Goal: Transaction & Acquisition: Purchase product/service

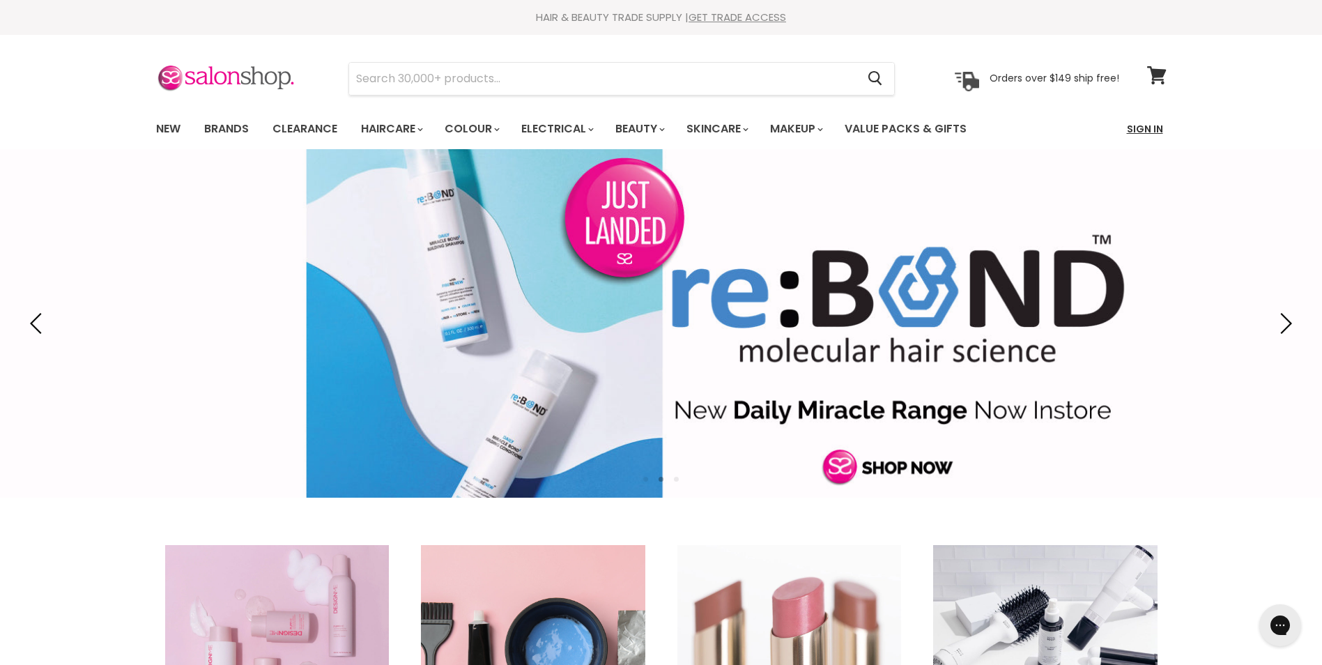
click at [1144, 128] on link "Sign In" at bounding box center [1145, 128] width 53 height 29
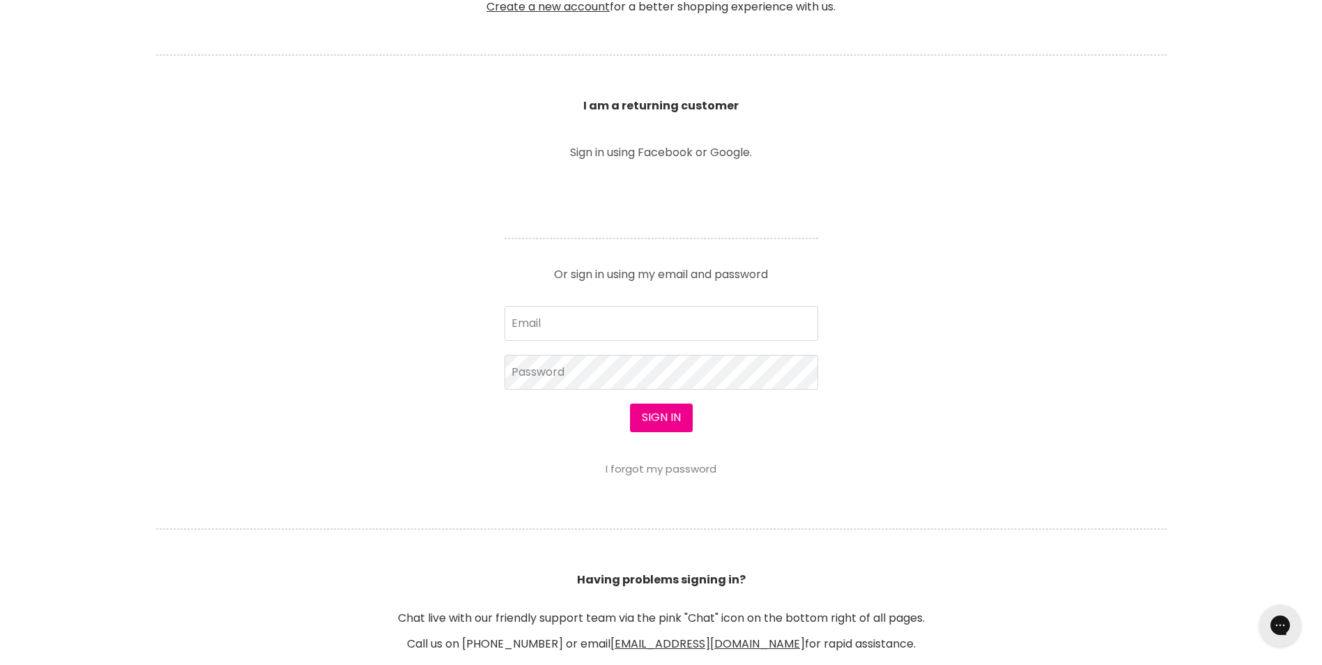
scroll to position [488, 0]
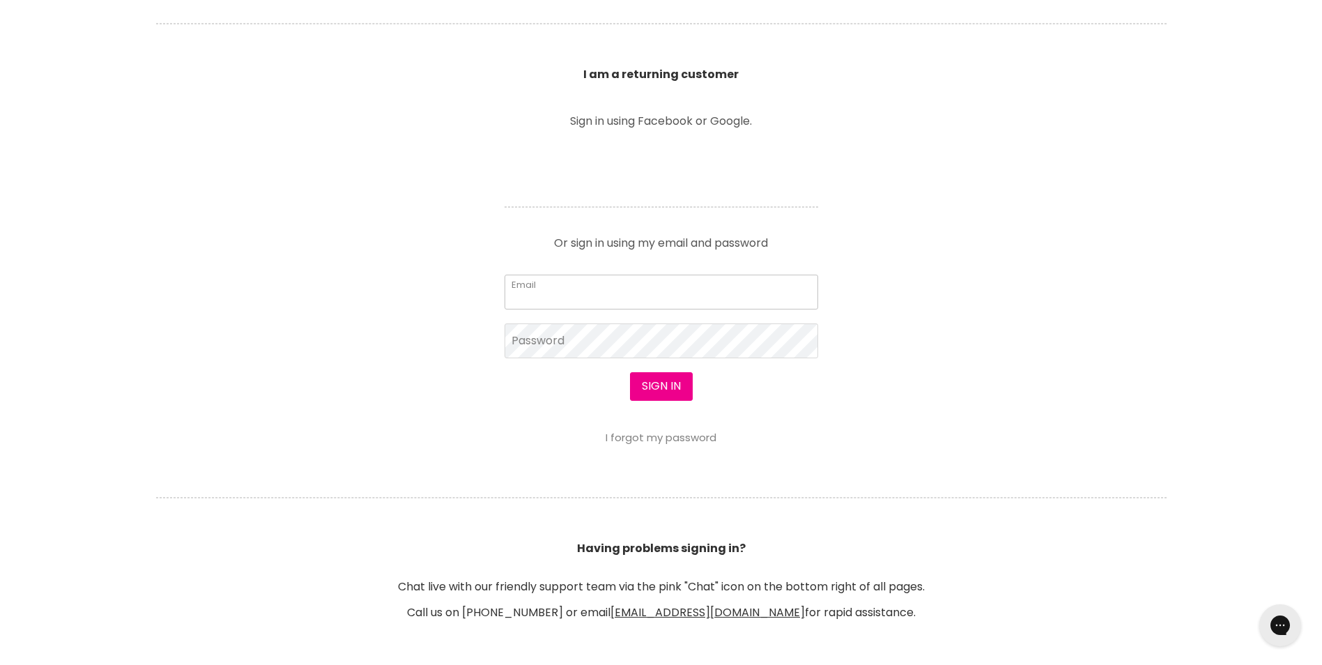
click at [554, 296] on input "Email" at bounding box center [662, 292] width 314 height 35
click at [648, 440] on link "I forgot my password" at bounding box center [661, 437] width 111 height 15
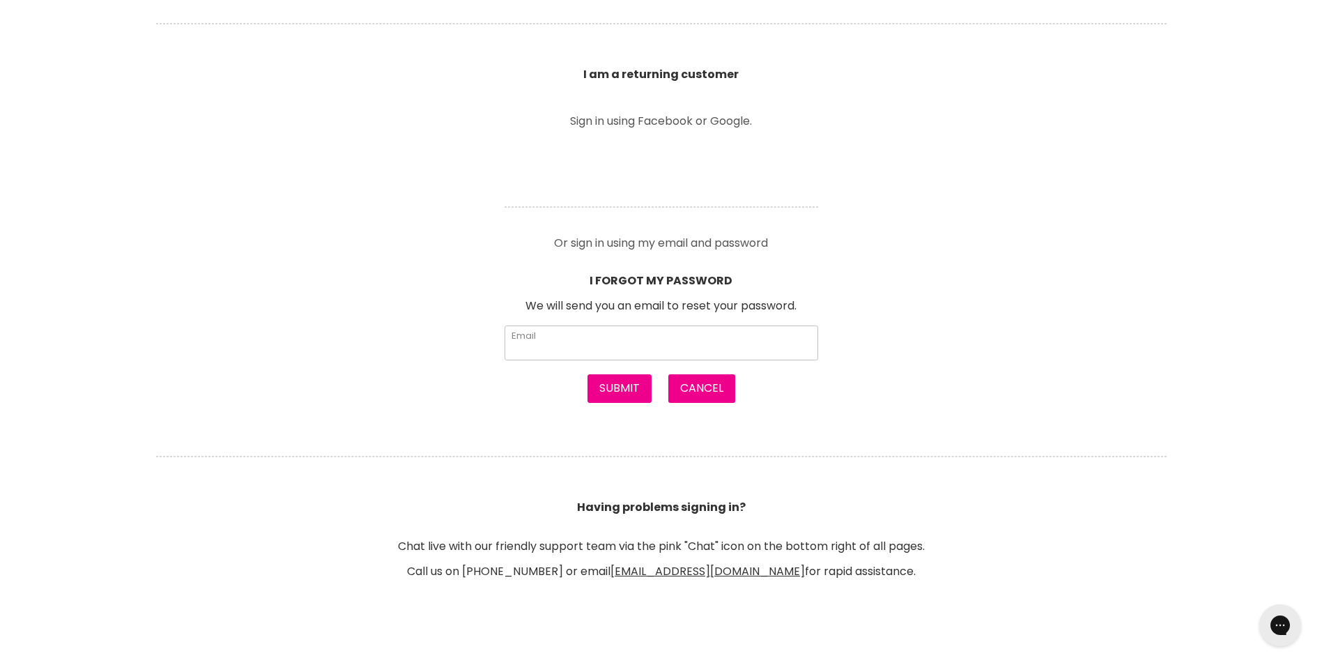
click at [559, 343] on input "Email" at bounding box center [662, 343] width 314 height 35
type input "monique.heck@gmail.com"
click at [605, 390] on button "Submit" at bounding box center [620, 388] width 64 height 28
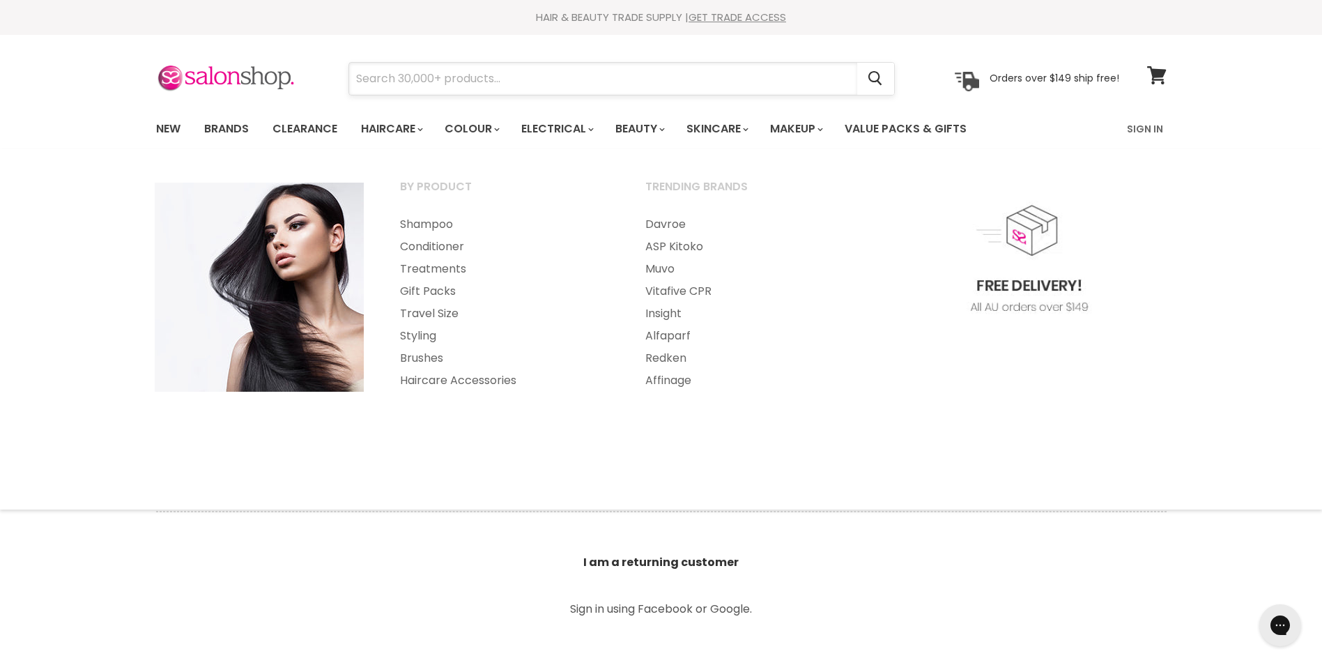
click at [429, 84] on input "Search" at bounding box center [603, 79] width 508 height 32
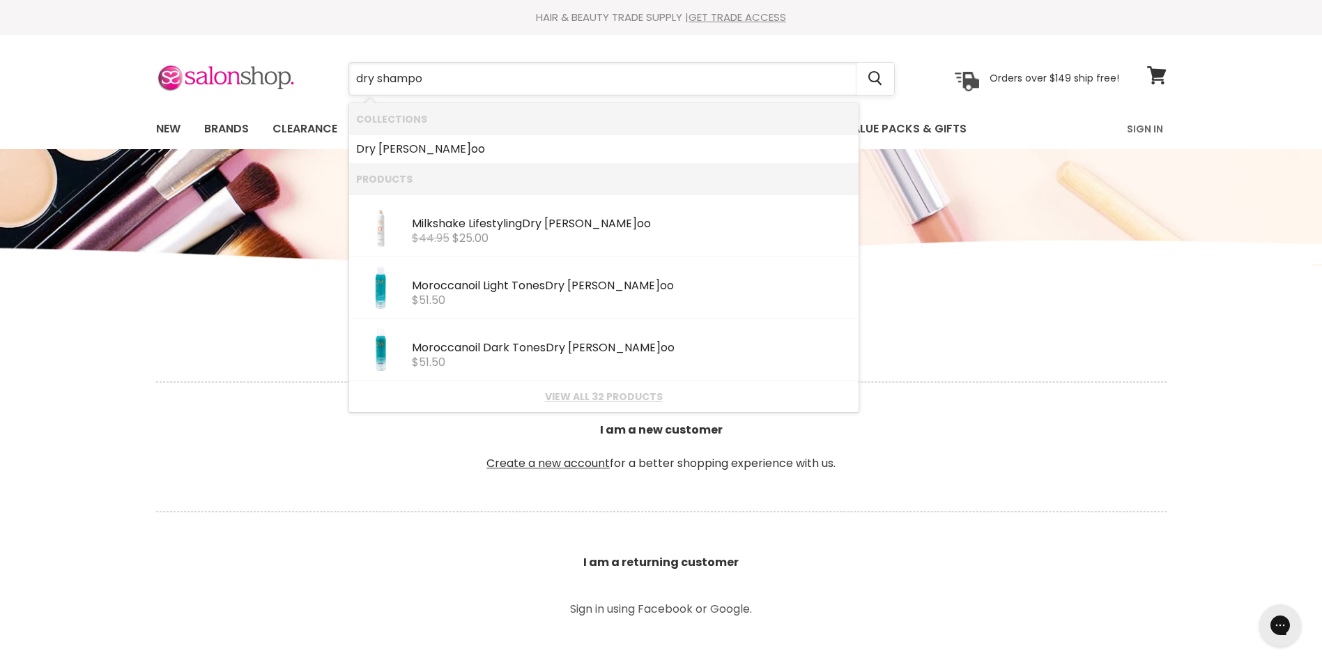
type input "dry shampoo"
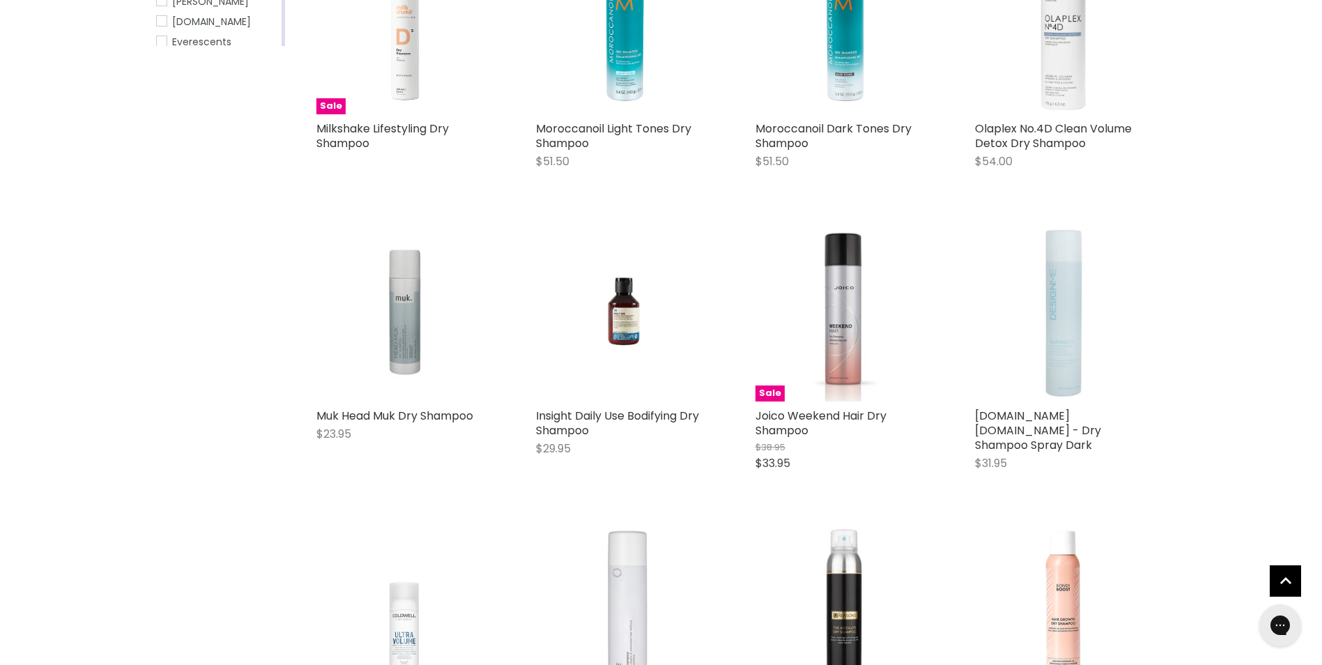
scroll to position [209, 0]
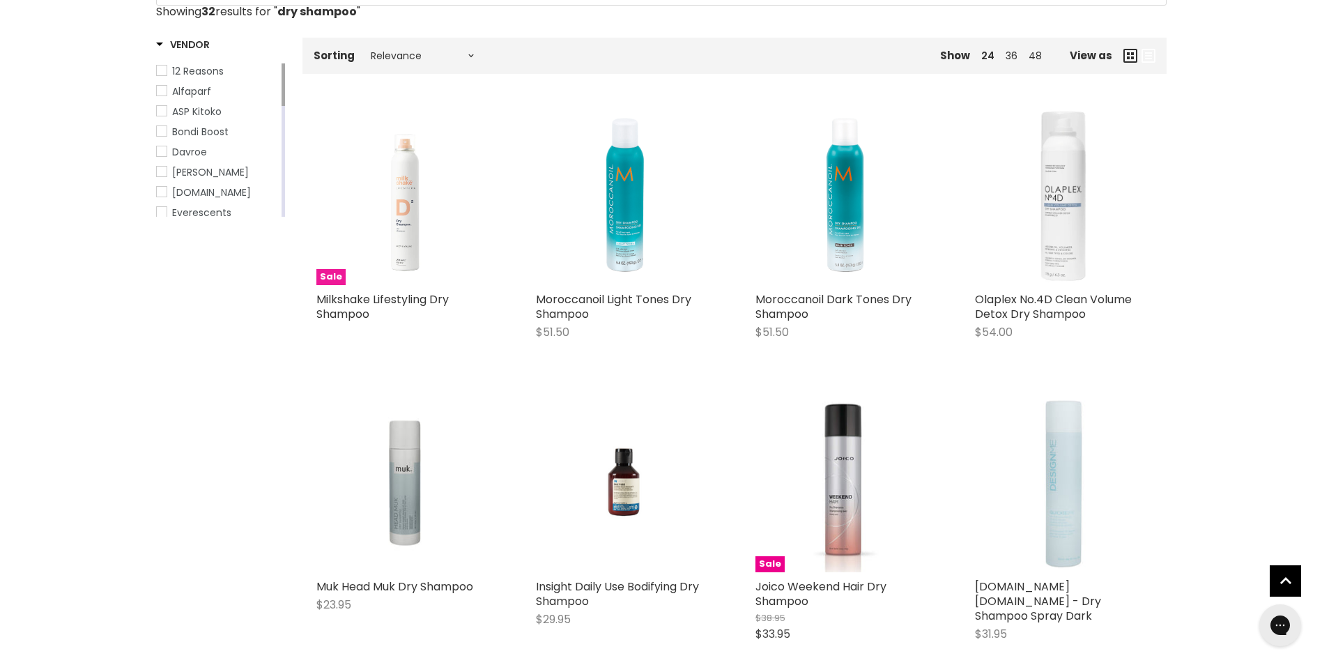
click at [403, 210] on img "Main content" at bounding box center [405, 196] width 178 height 178
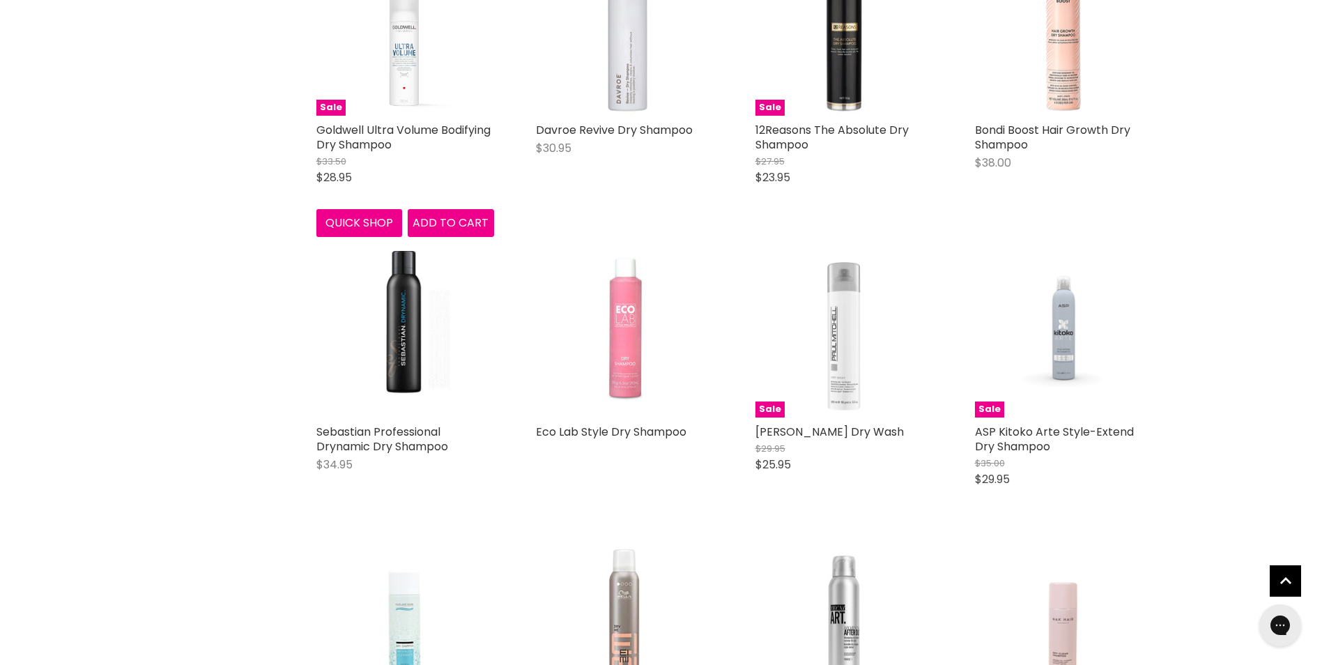
scroll to position [1000, 0]
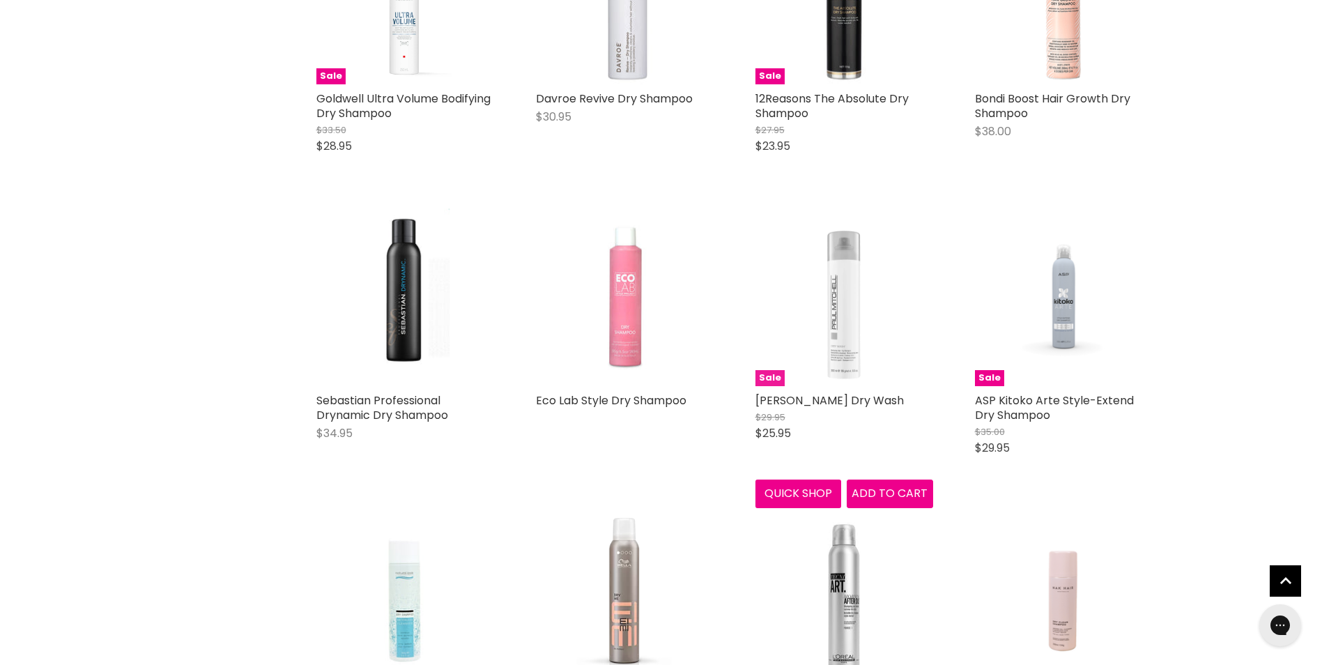
click at [845, 269] on img "Main content" at bounding box center [845, 297] width 178 height 178
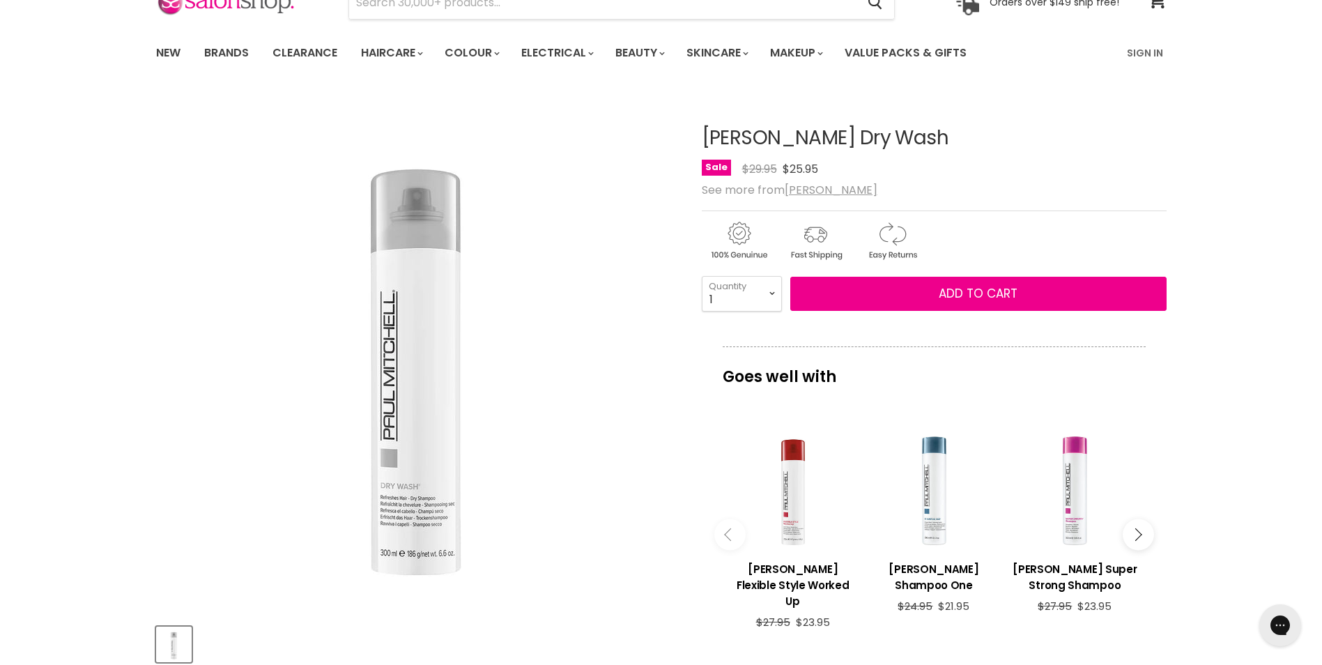
scroll to position [70, 0]
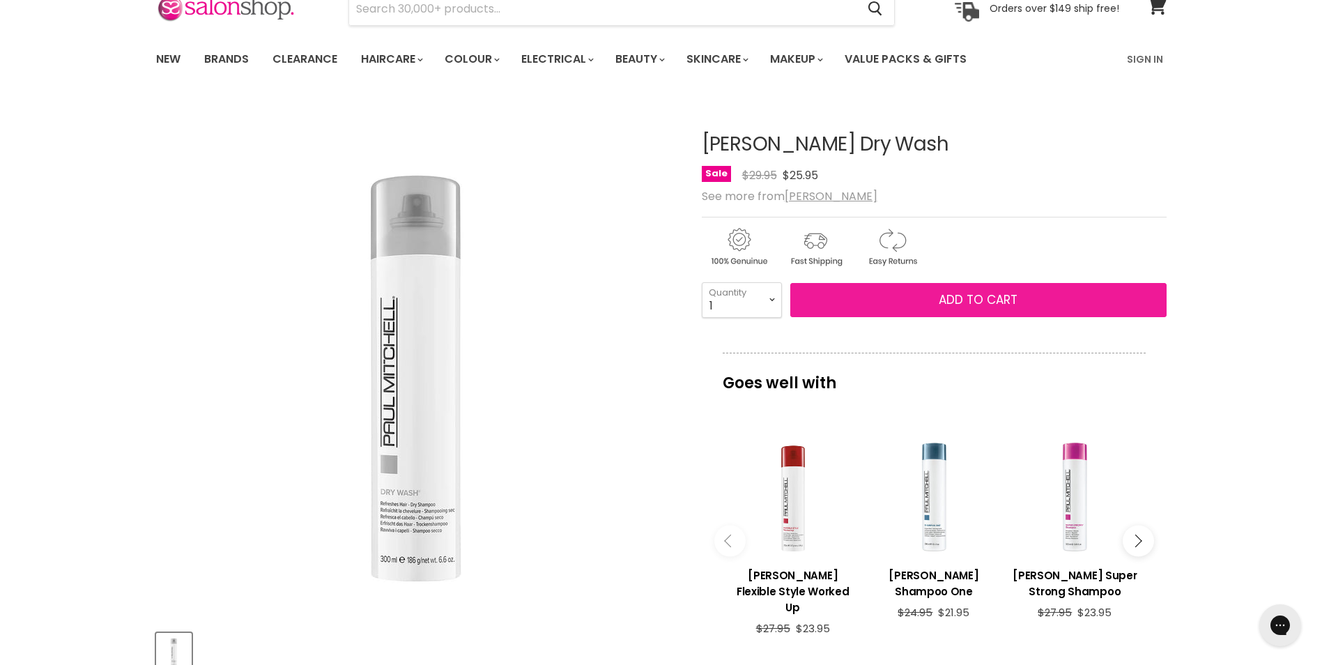
click at [934, 289] on button "Add to cart" at bounding box center [978, 300] width 376 height 35
click at [980, 297] on span "Add to cart" at bounding box center [978, 299] width 79 height 17
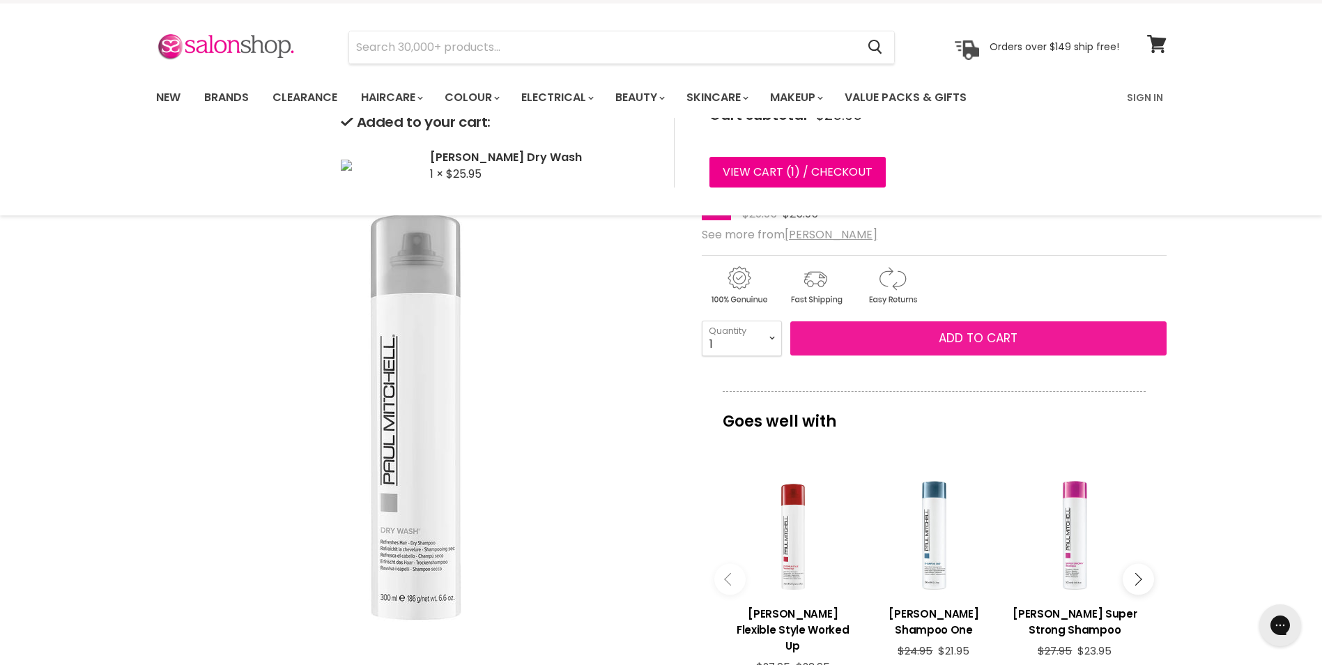
scroll to position [0, 0]
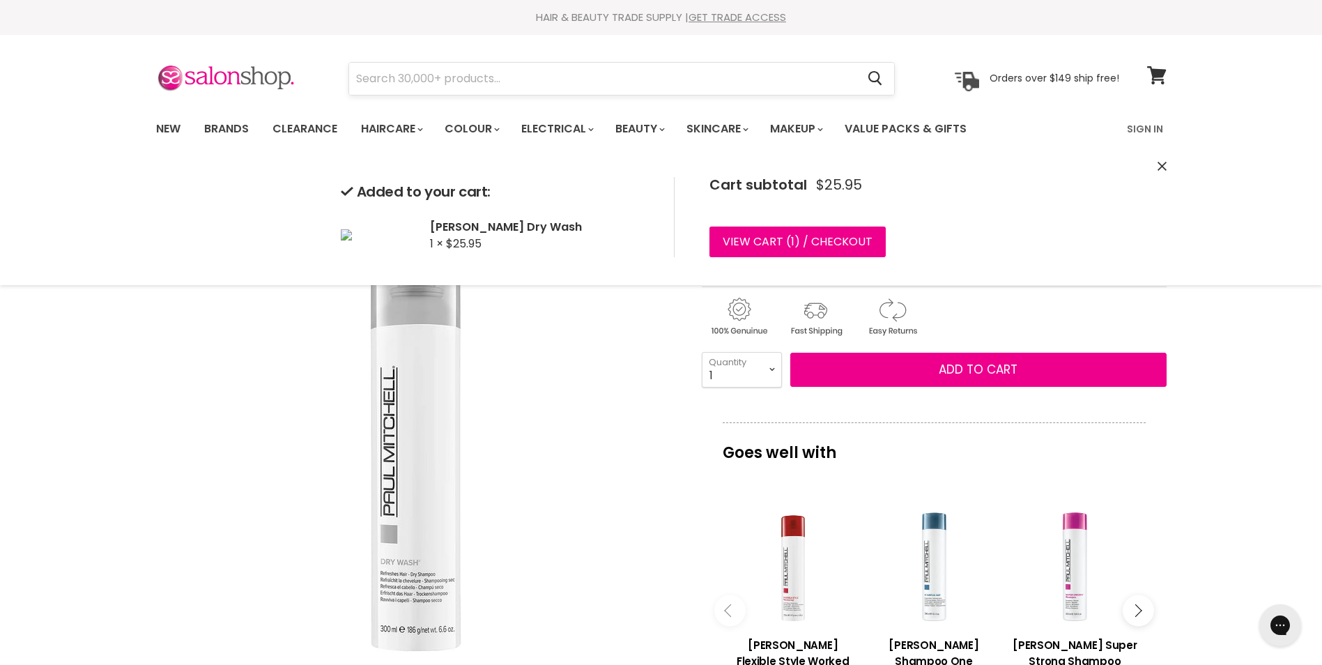
click at [381, 79] on input "Search" at bounding box center [603, 79] width 508 height 32
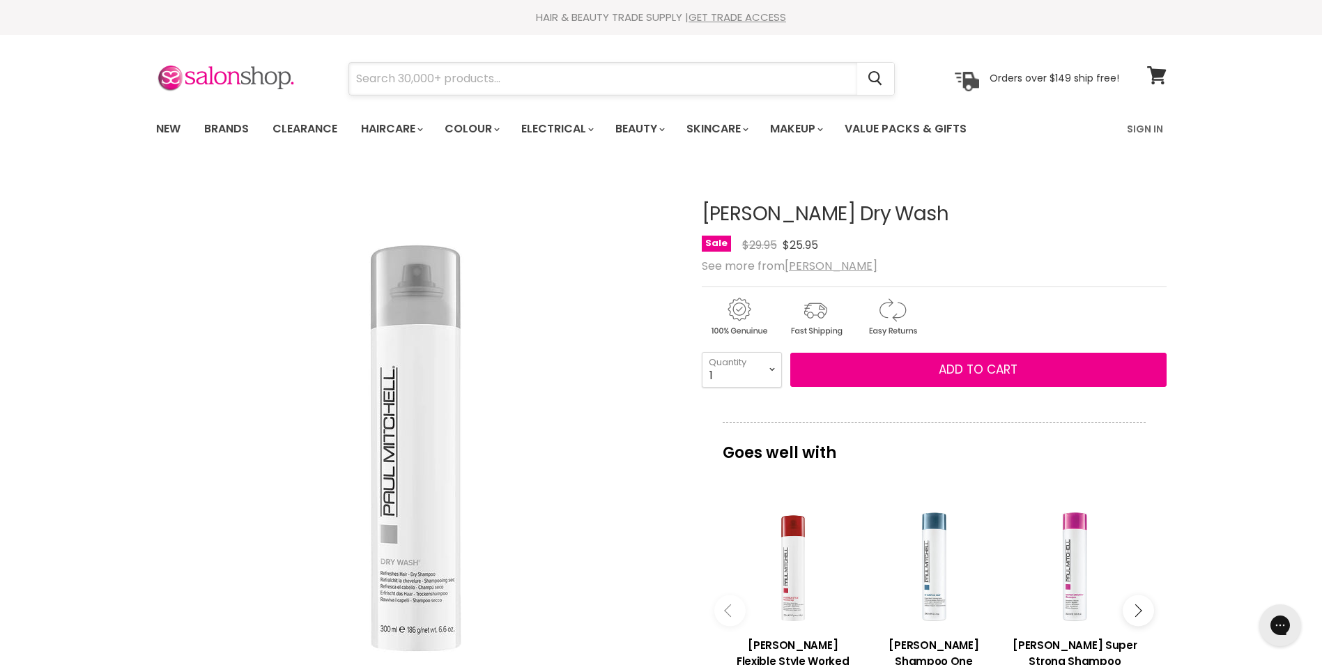
click at [381, 77] on input "Search" at bounding box center [603, 79] width 508 height 32
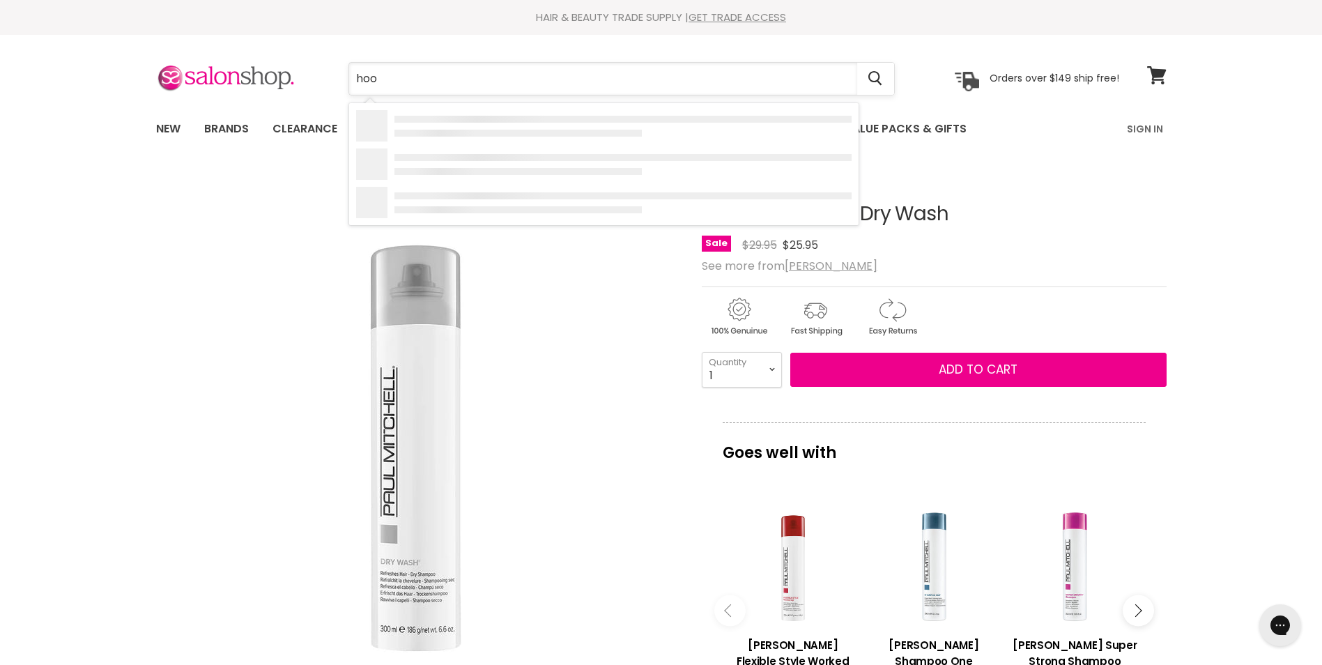
type input "hoof"
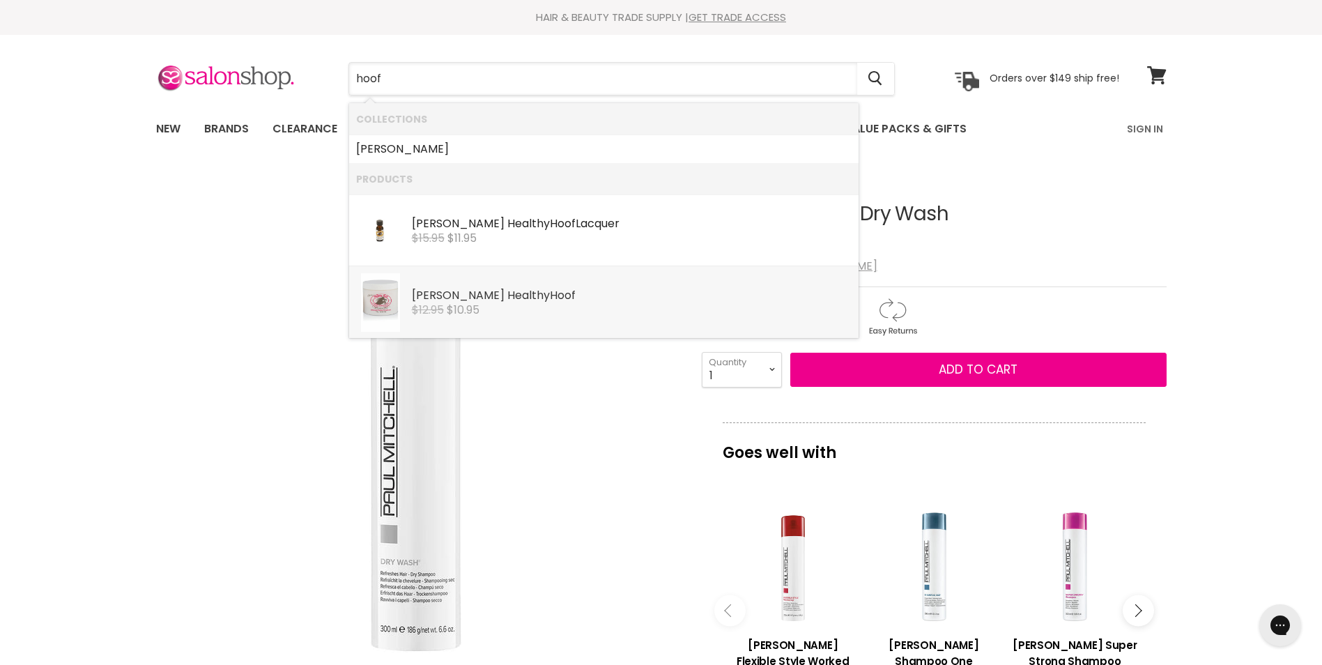
click at [460, 298] on div "Gena Healthy Hoof" at bounding box center [632, 296] width 440 height 15
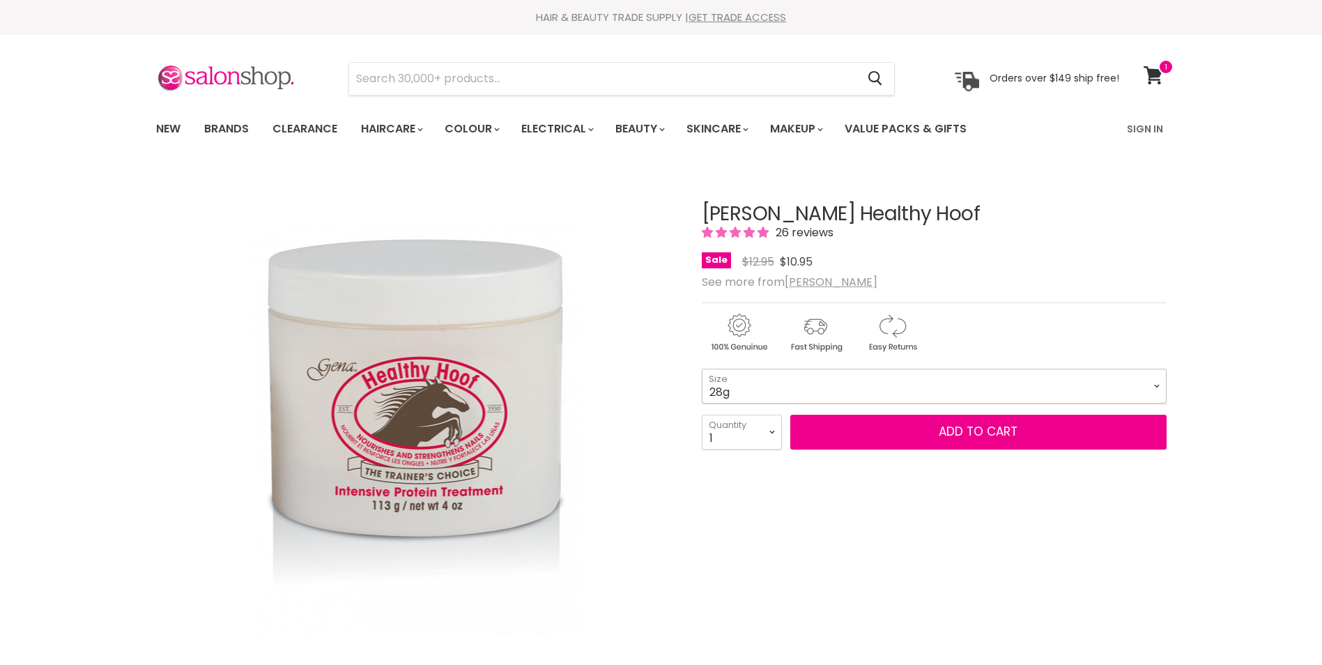
click at [792, 381] on select "28g 113g" at bounding box center [934, 386] width 465 height 35
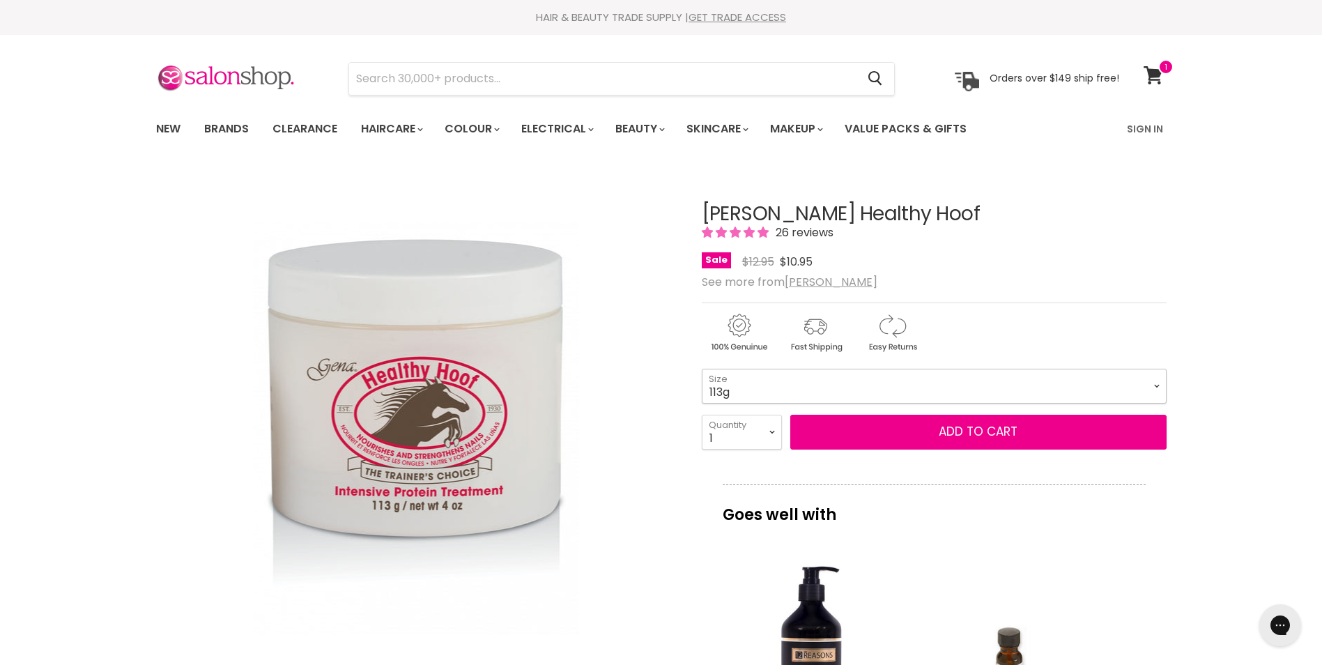
click at [702, 369] on select "28g 113g" at bounding box center [934, 386] width 465 height 35
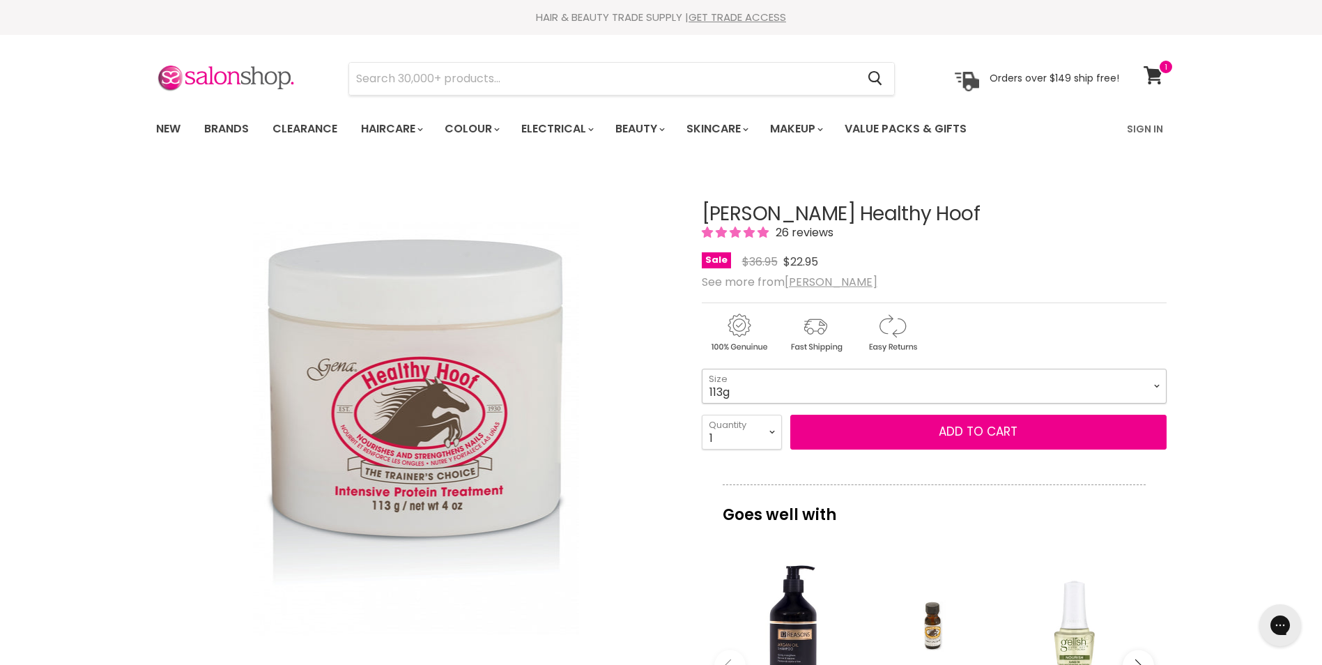
click at [765, 388] on select "28g 113g" at bounding box center [934, 386] width 465 height 35
select select "28g"
click at [702, 369] on select "28g 113g" at bounding box center [934, 386] width 465 height 35
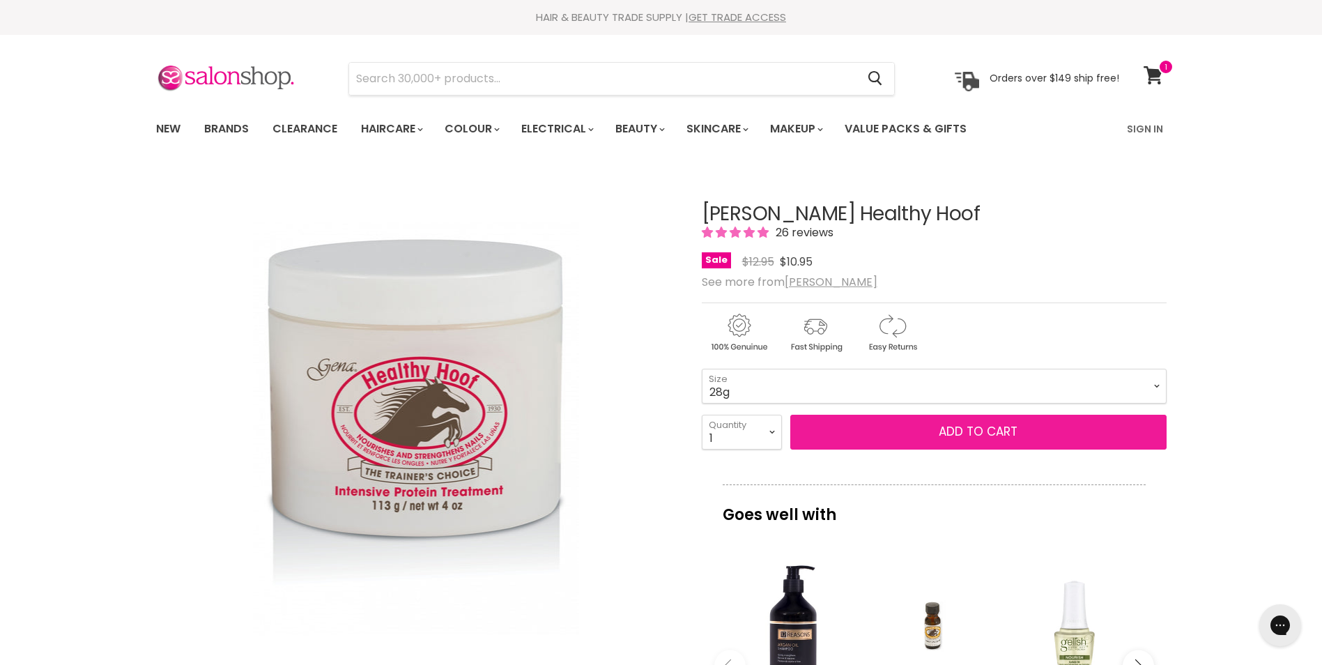
click at [986, 429] on button "Add to cart" at bounding box center [978, 432] width 376 height 35
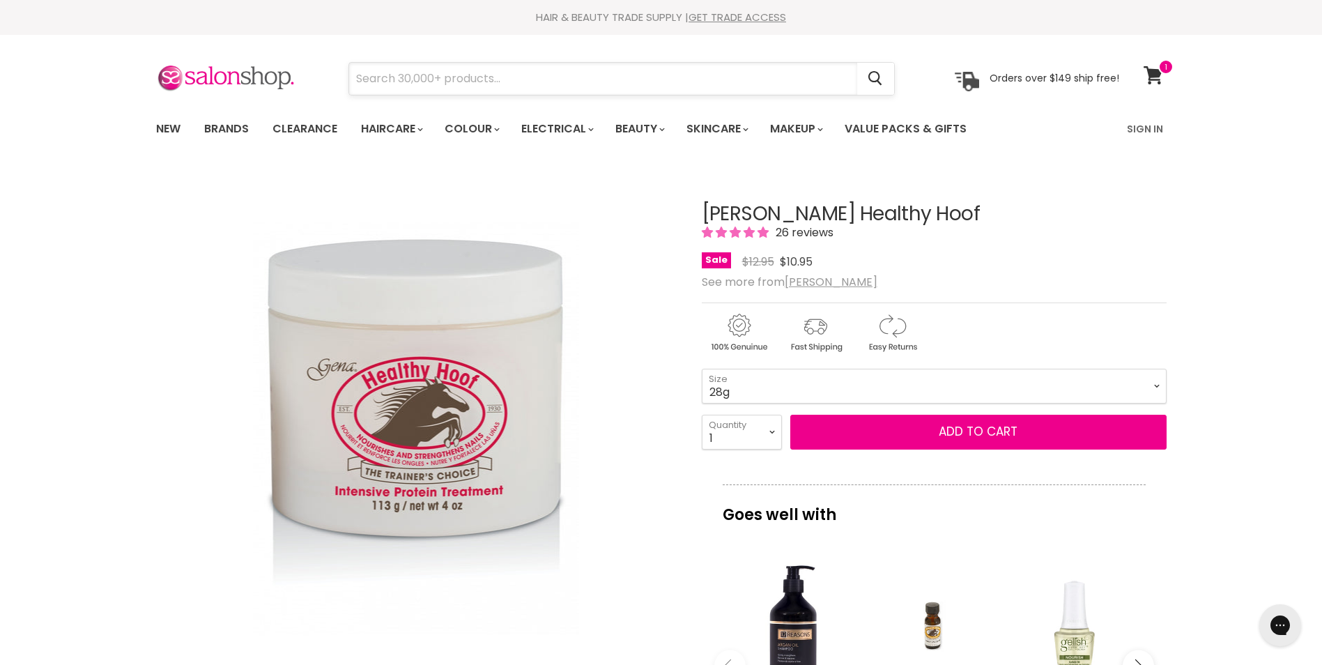
click at [421, 81] on input "Search" at bounding box center [603, 79] width 508 height 32
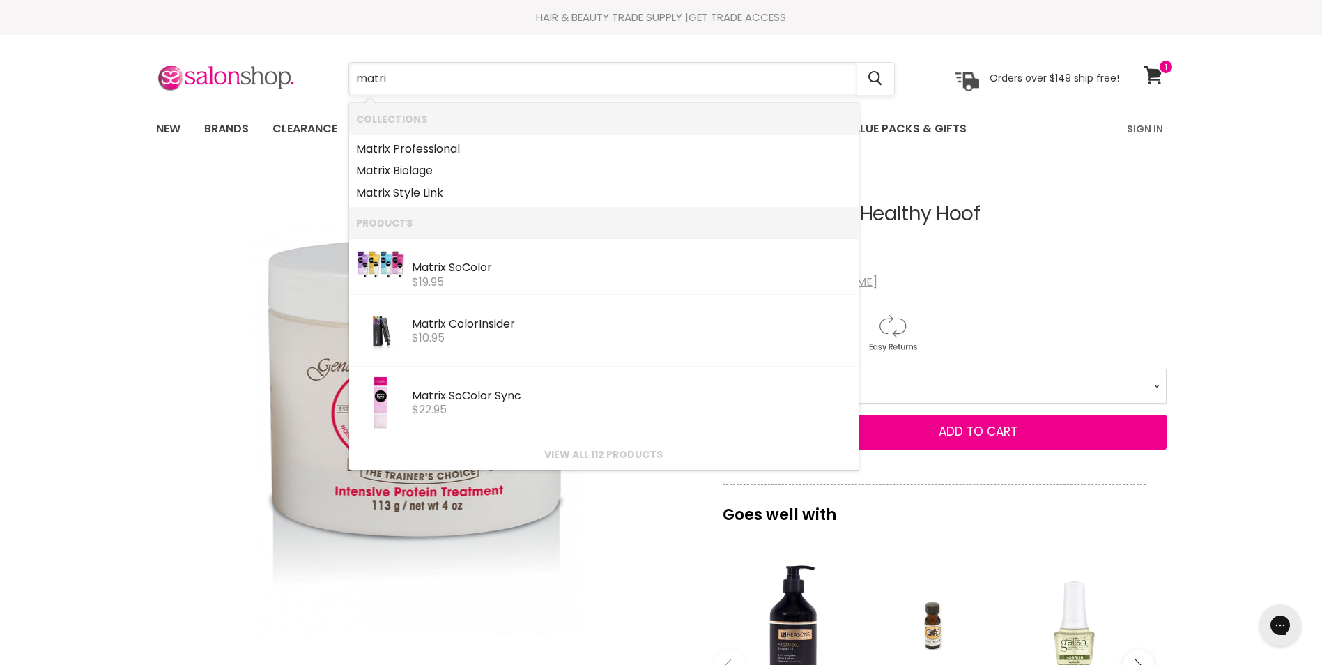
type input "matrix"
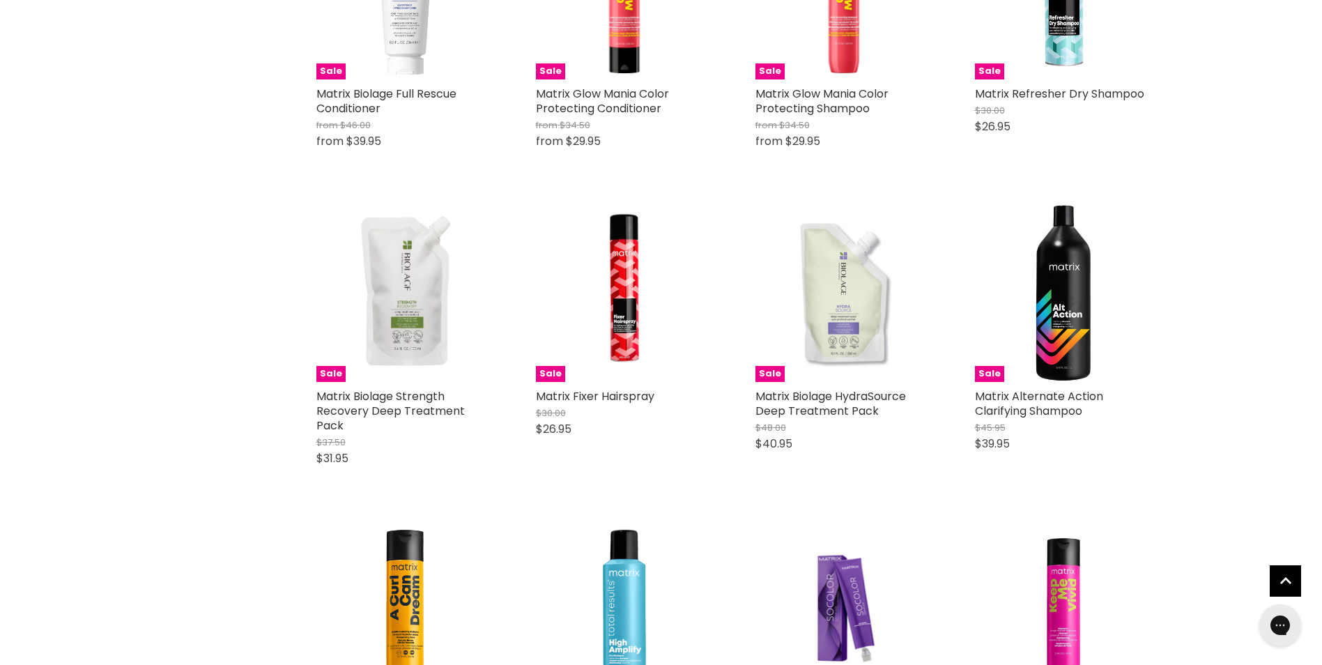
scroll to position [3415, 0]
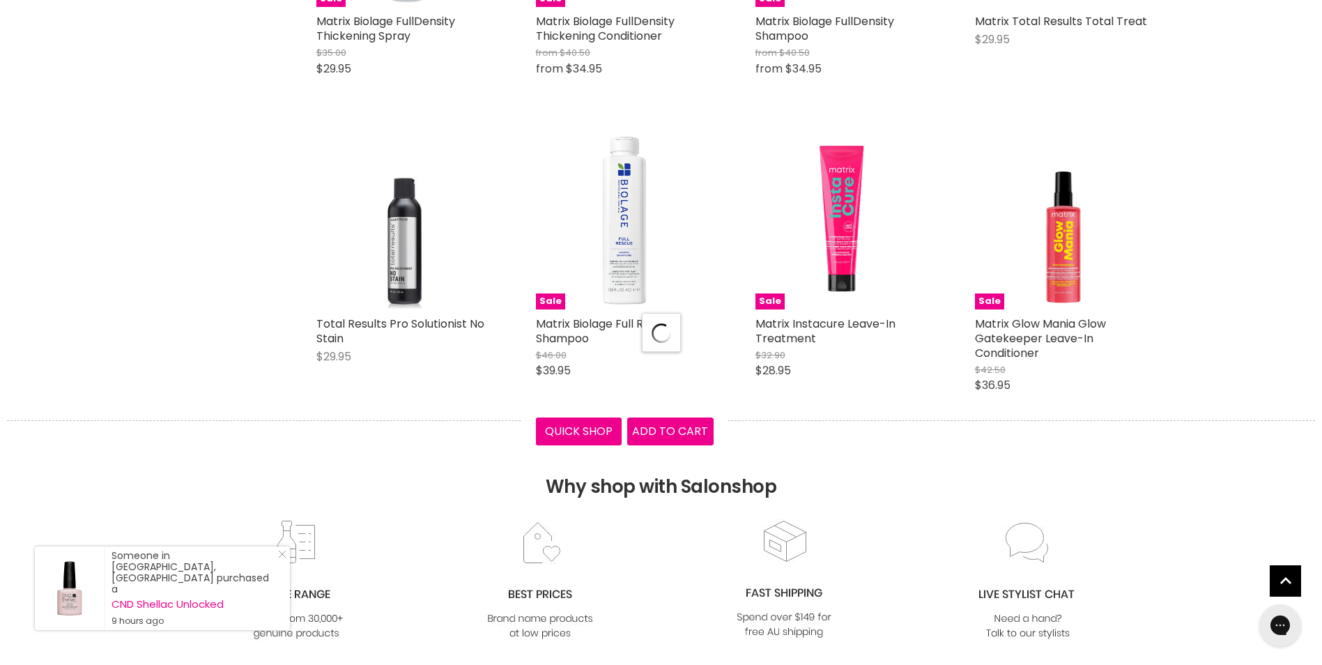
scroll to position [5367, 0]
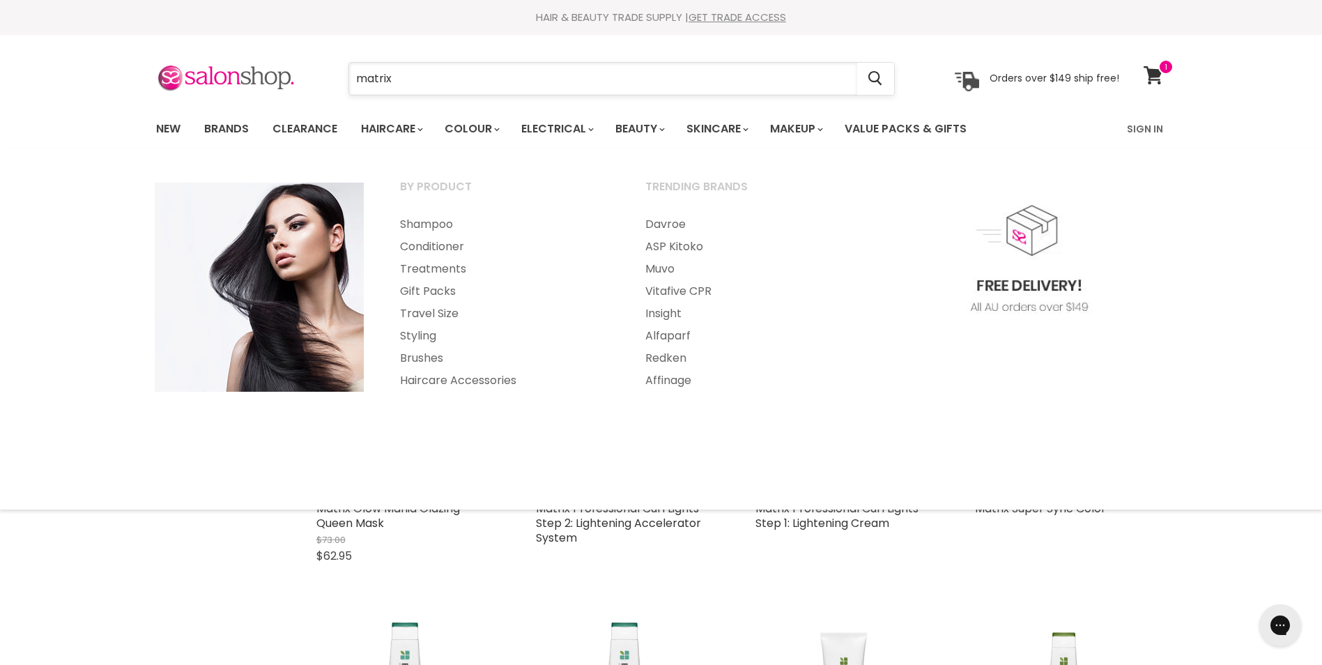
click at [434, 85] on input "matrix" at bounding box center [603, 79] width 508 height 32
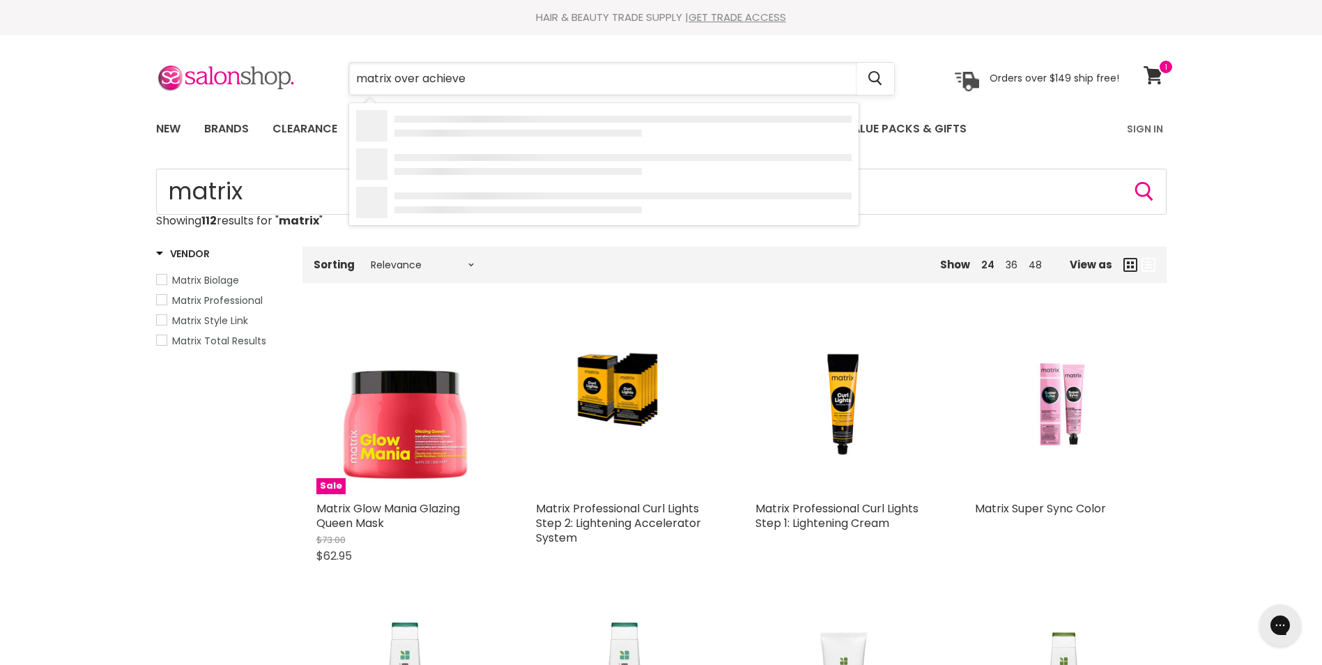
type input "matrix over achiever"
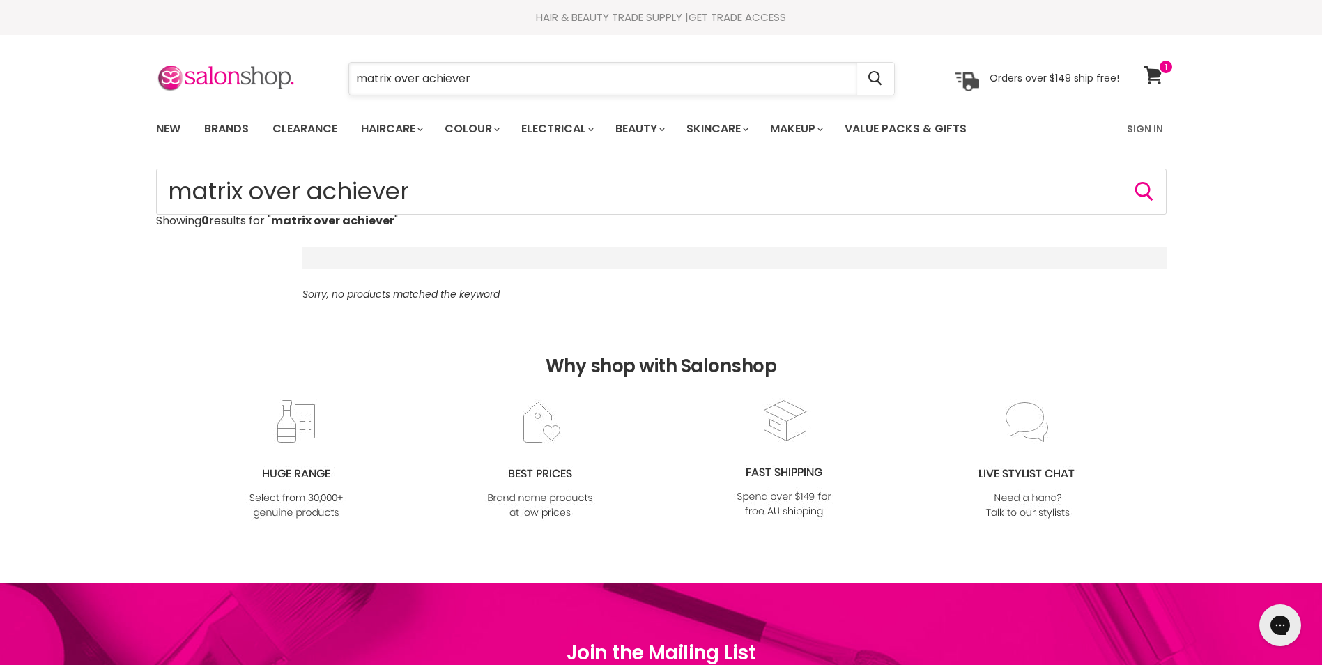
drag, startPoint x: 396, startPoint y: 79, endPoint x: 502, endPoint y: 79, distance: 105.9
click at [502, 79] on input "matrix over achiever" at bounding box center [603, 79] width 508 height 32
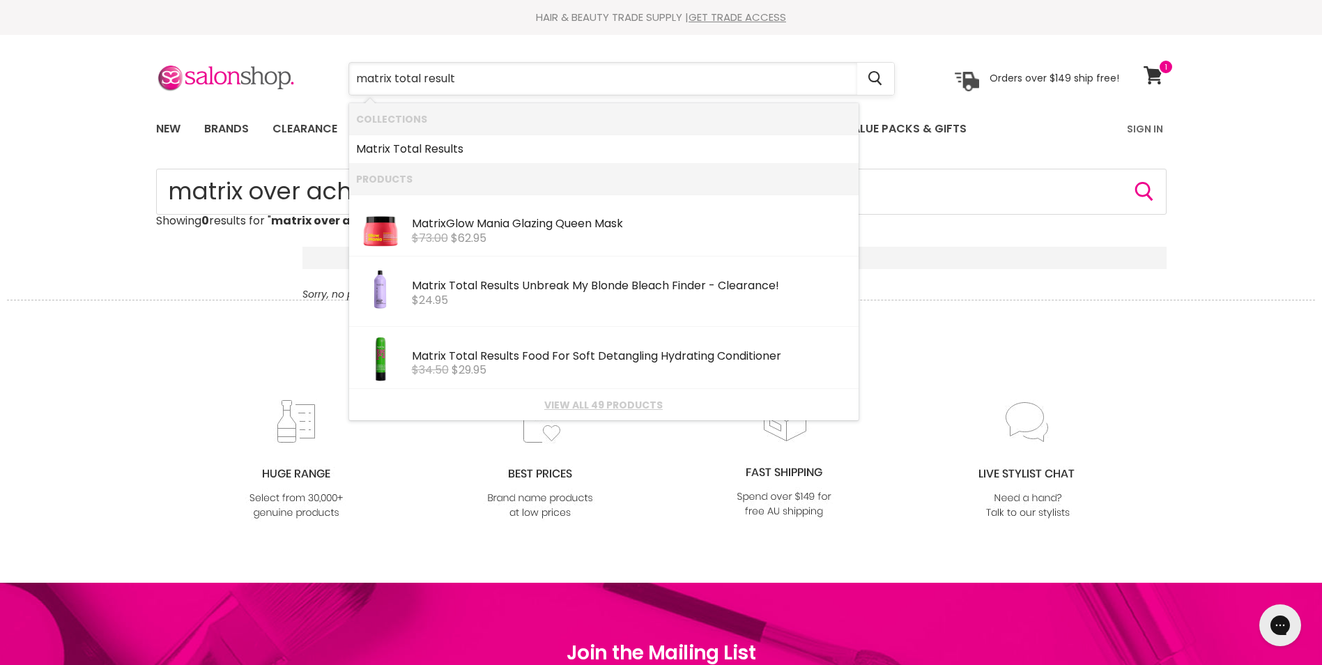
type input "matrix total results"
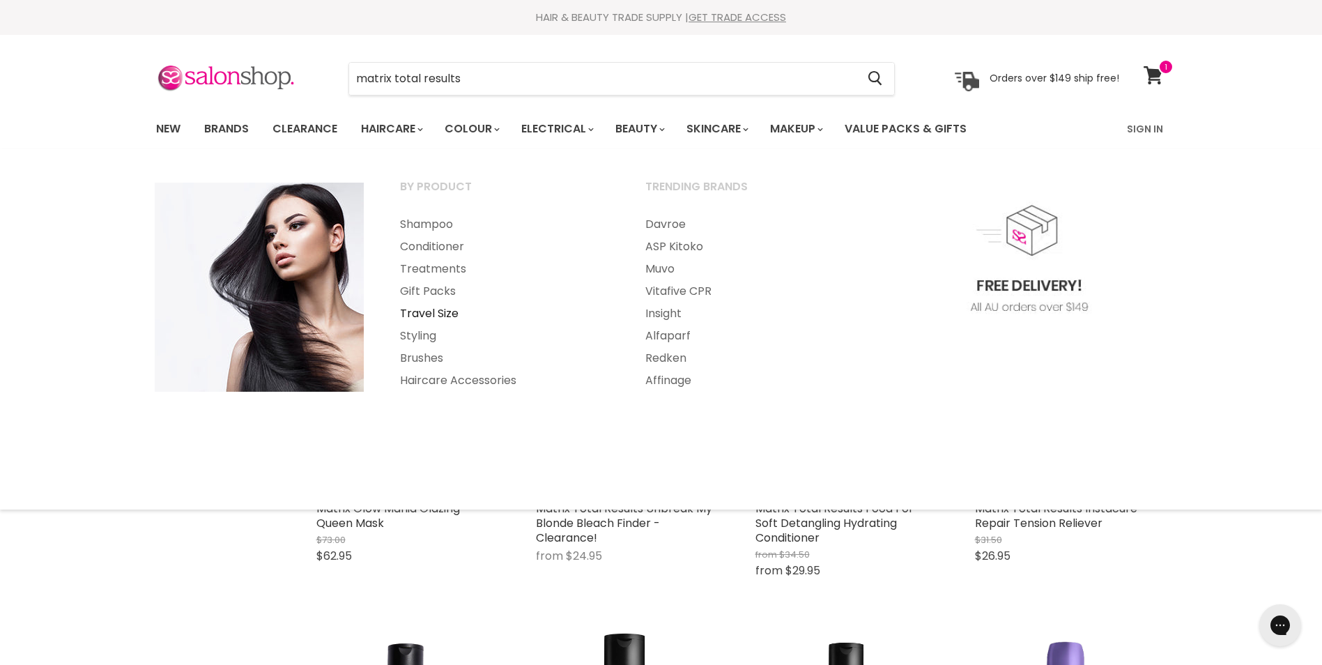
click at [429, 311] on link "Travel Size" at bounding box center [504, 314] width 243 height 22
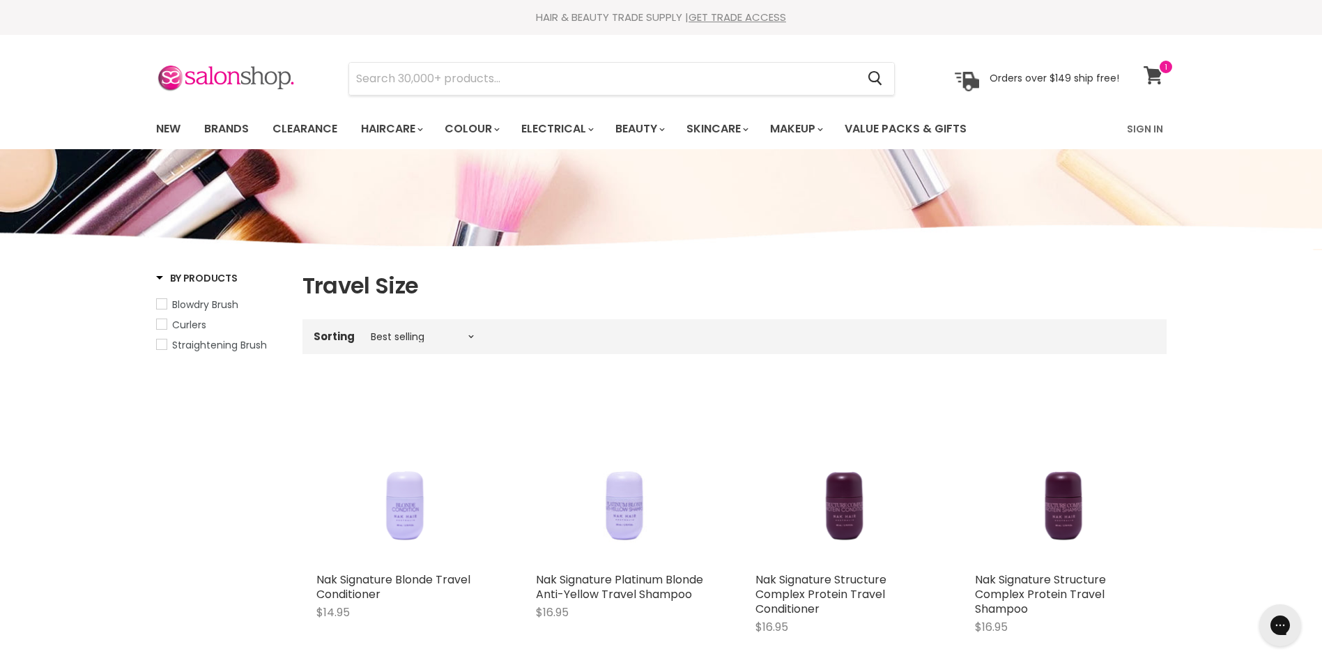
click at [1158, 70] on span at bounding box center [1165, 66] width 15 height 15
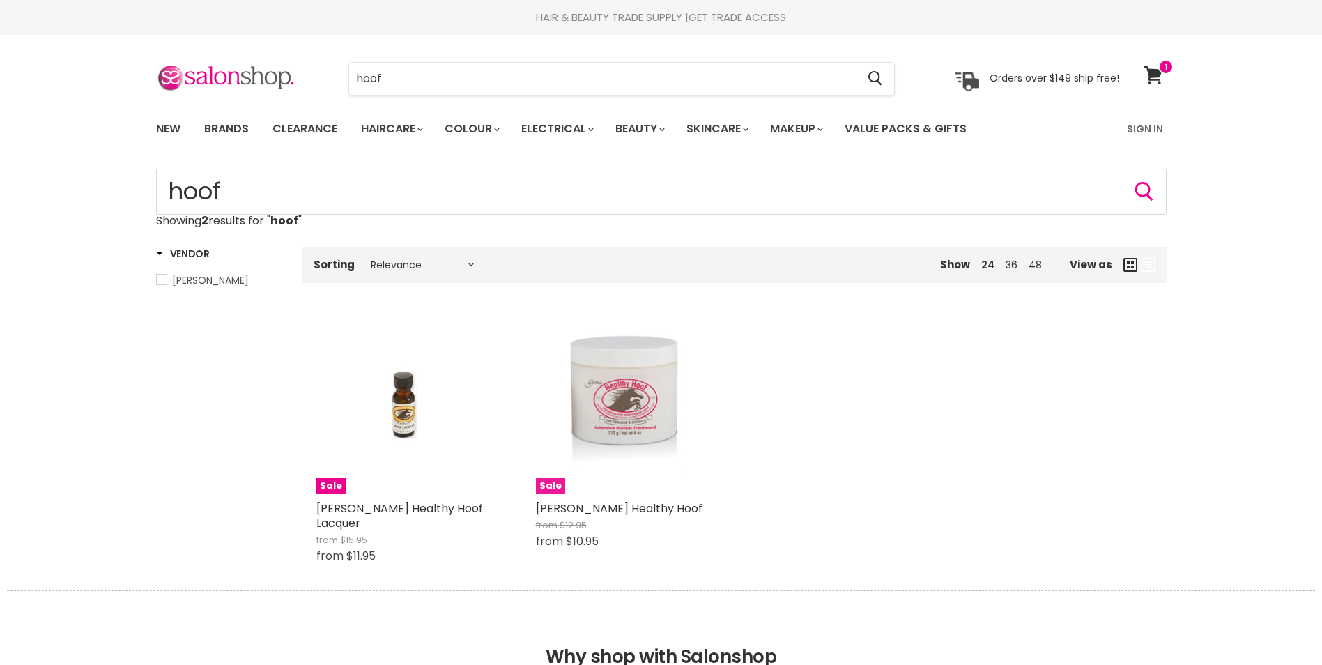
click at [606, 418] on div "Main content" at bounding box center [625, 405] width 178 height 178
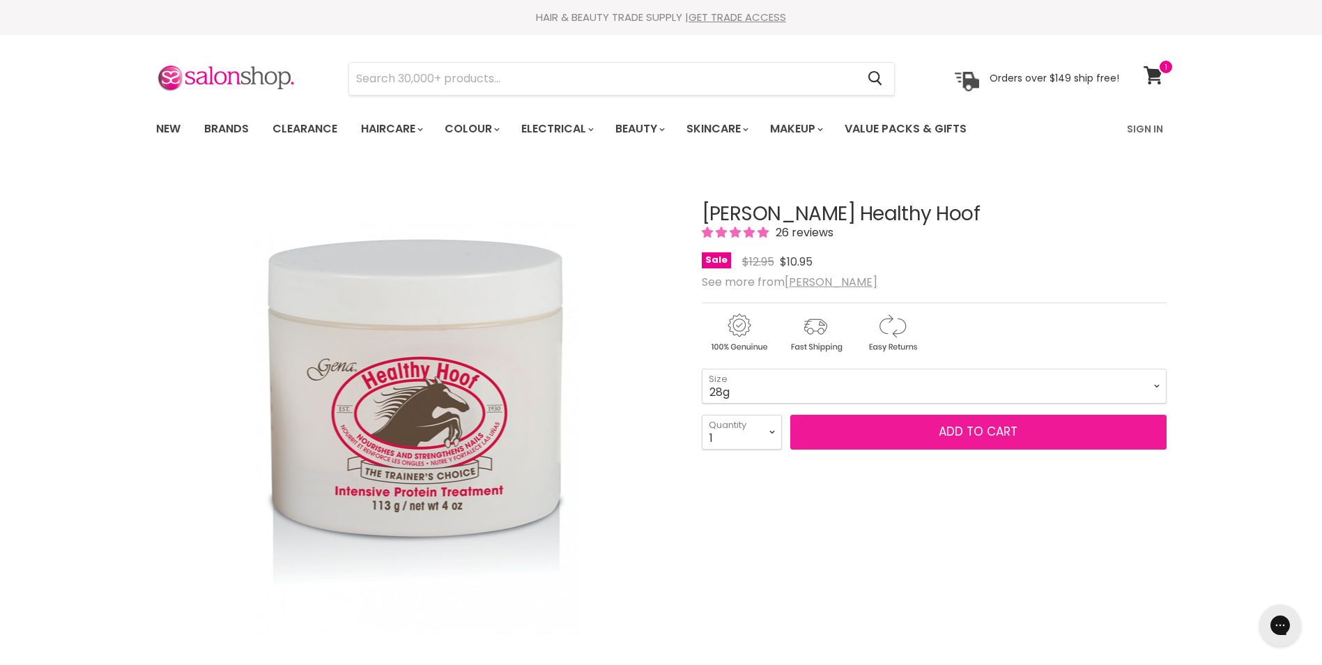
click at [999, 429] on span "Add to cart" at bounding box center [978, 431] width 79 height 17
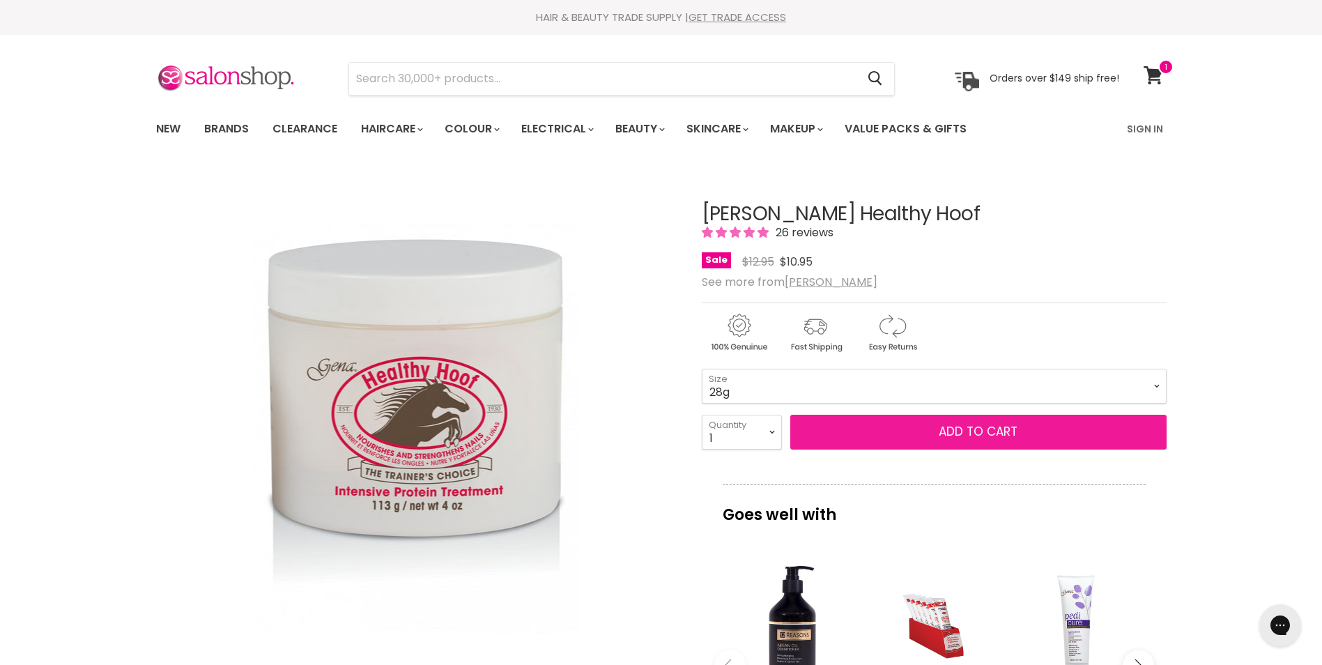
click at [969, 432] on span "Add to cart" at bounding box center [978, 431] width 79 height 17
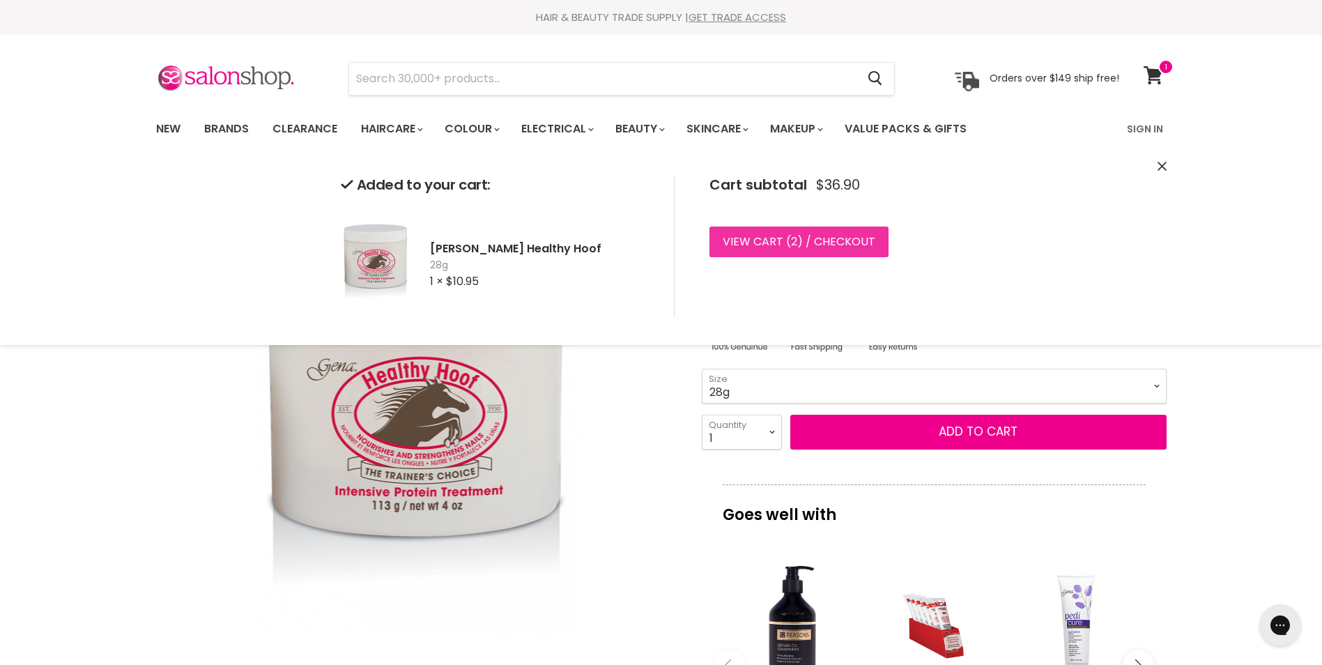
click at [794, 241] on span "2" at bounding box center [794, 241] width 6 height 16
